Goal: Find specific page/section: Find specific page/section

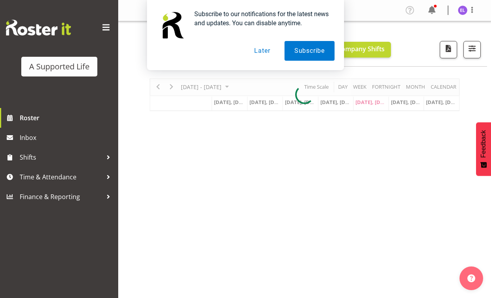
click at [263, 48] on button "Later" at bounding box center [261, 51] width 35 height 20
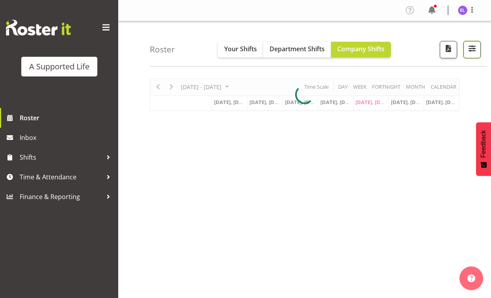
click at [474, 51] on span "button" at bounding box center [472, 48] width 10 height 10
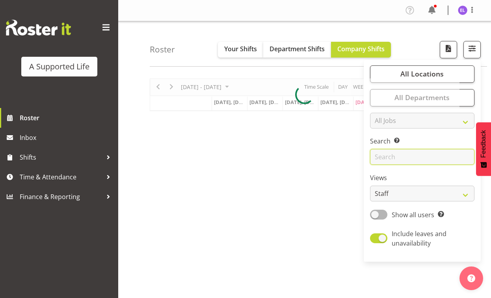
click at [409, 155] on input "text" at bounding box center [422, 157] width 104 height 16
type input "[PERSON_NAME]"
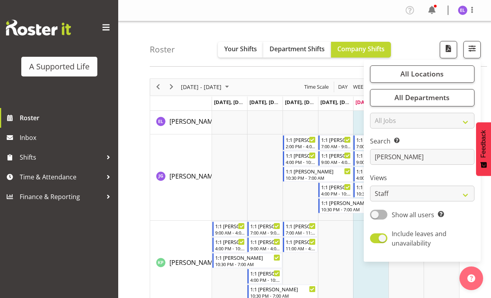
click at [126, 169] on div "Roster Your Shifts Department Shifts Company Shifts All Locations Clear [STREET…" at bounding box center [304, 204] width 373 height 366
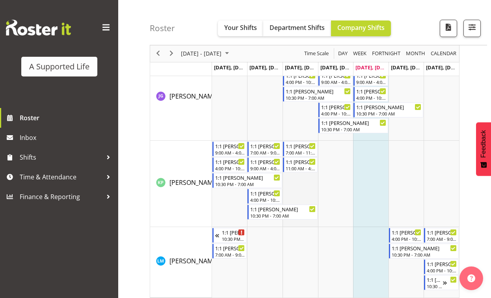
scroll to position [90, 0]
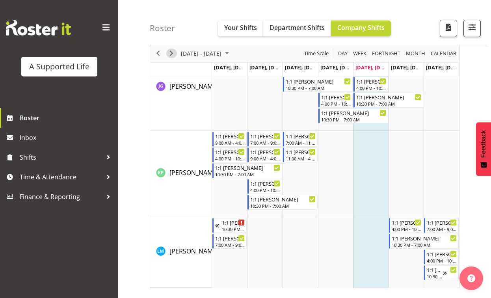
click at [173, 53] on span "Next" at bounding box center [171, 54] width 9 height 10
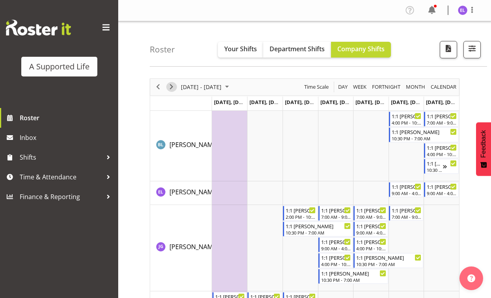
click at [168, 86] on span "Next" at bounding box center [171, 87] width 9 height 10
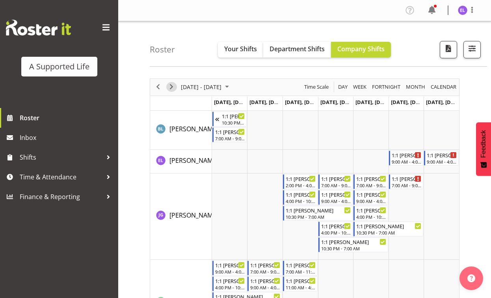
click at [172, 85] on span "Next" at bounding box center [171, 87] width 9 height 10
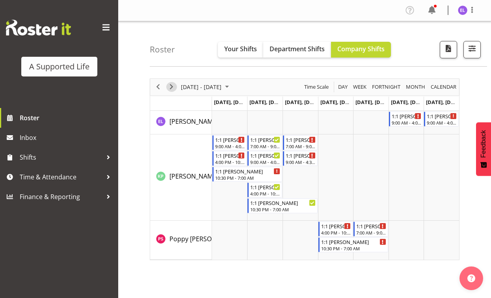
click at [173, 84] on span "Next" at bounding box center [171, 87] width 9 height 10
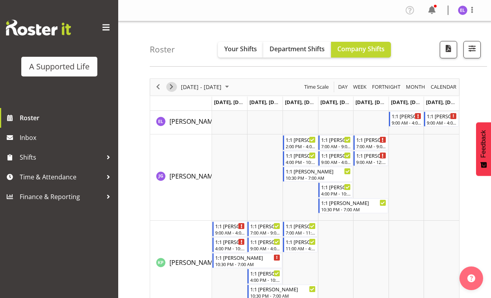
click at [173, 85] on span "Next" at bounding box center [171, 87] width 9 height 10
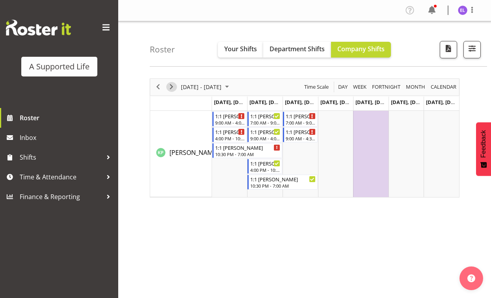
click at [173, 86] on span "Next" at bounding box center [171, 87] width 9 height 10
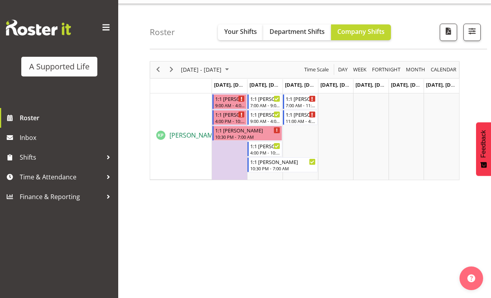
scroll to position [24, 0]
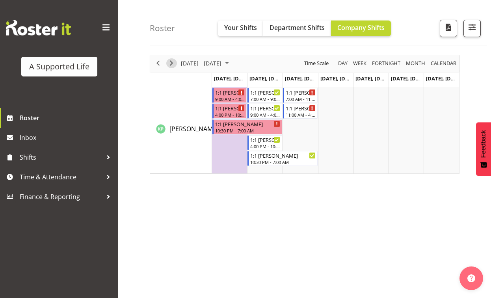
click at [173, 66] on span "Next" at bounding box center [171, 63] width 9 height 10
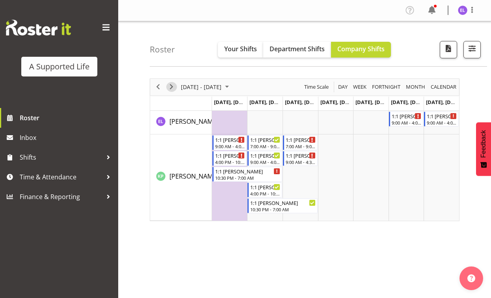
click at [173, 85] on span "Next" at bounding box center [171, 87] width 9 height 10
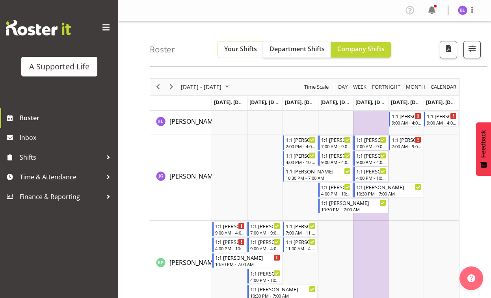
click at [231, 53] on button "Your Shifts" at bounding box center [240, 50] width 45 height 16
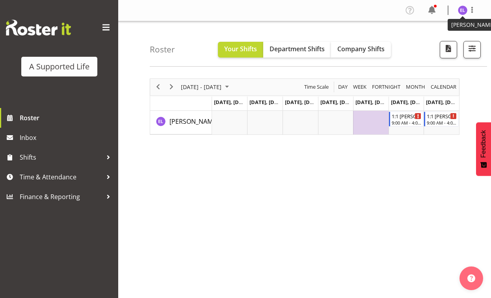
click at [464, 13] on img at bounding box center [462, 10] width 9 height 9
click at [440, 35] on link "Log Out" at bounding box center [439, 41] width 76 height 14
